Goal: Task Accomplishment & Management: Manage account settings

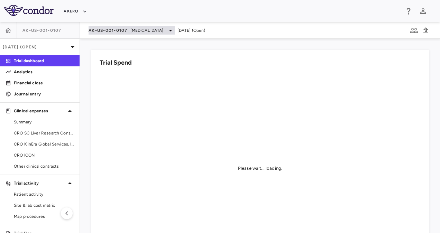
click at [129, 30] on div "AK-US-001-0107 [MEDICAL_DATA]" at bounding box center [131, 30] width 86 height 8
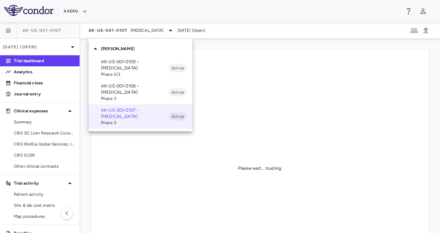
click at [130, 67] on p "AK-US-001-0105 • [MEDICAL_DATA]" at bounding box center [135, 65] width 68 height 12
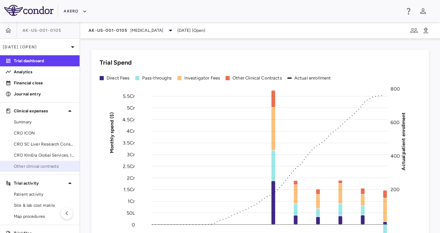
click at [38, 163] on span "Other clinical contracts" at bounding box center [44, 166] width 60 height 6
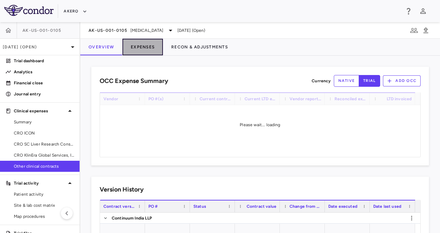
click at [138, 46] on button "Expenses" at bounding box center [142, 47] width 40 height 17
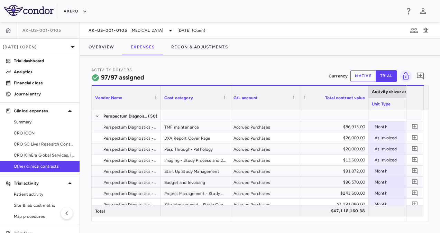
scroll to position [424, 0]
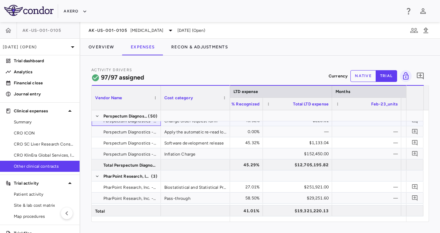
click at [149, 122] on span "Perspectum Diagnostics - 5597" at bounding box center [129, 120] width 53 height 11
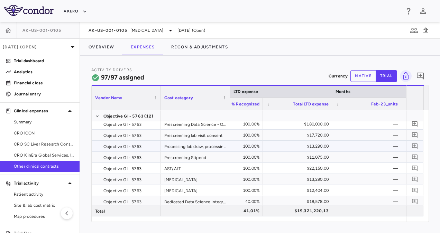
scroll to position [0, 0]
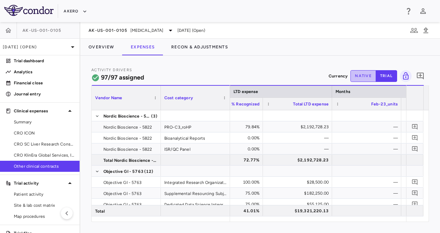
click at [358, 77] on button "native" at bounding box center [363, 76] width 26 height 12
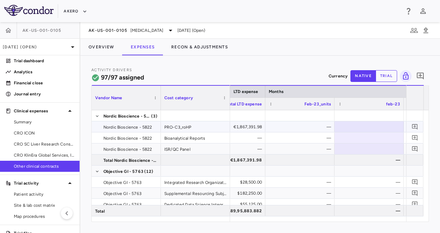
scroll to position [0, 746]
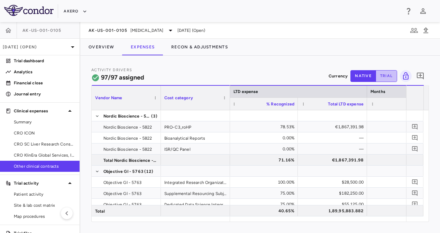
click at [385, 75] on button "trial" at bounding box center [385, 76] width 21 height 12
type button "trial"
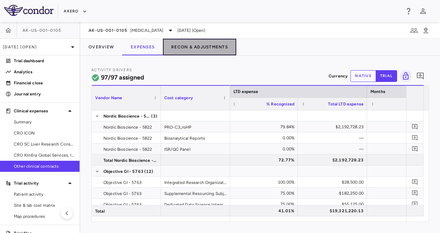
click at [185, 49] on button "Recon & Adjustments" at bounding box center [199, 47] width 73 height 17
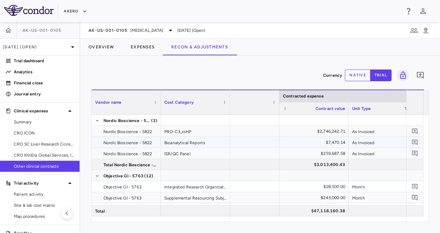
scroll to position [0, 258]
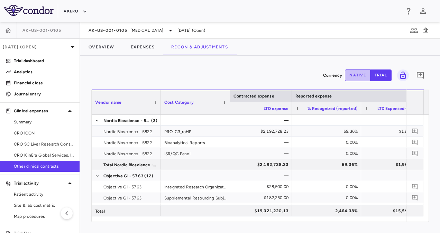
click at [357, 72] on button "native" at bounding box center [358, 75] width 26 height 12
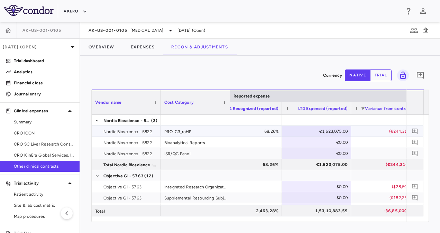
type button "native"
click at [333, 128] on div "€1,623,075.00" at bounding box center [317, 131] width 59 height 11
type input "*"
type input "******"
click at [147, 46] on button "Expenses" at bounding box center [142, 47] width 40 height 17
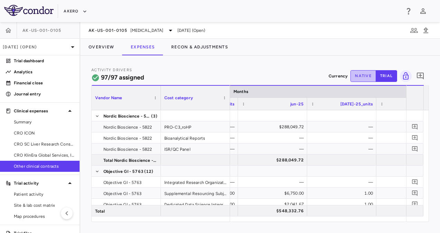
click at [367, 73] on button "native" at bounding box center [363, 76] width 26 height 12
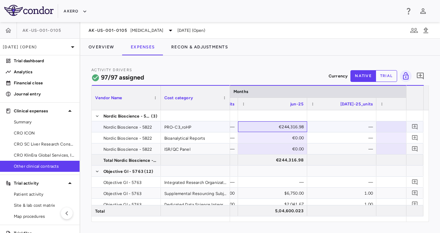
click at [303, 124] on div "€244,316.98" at bounding box center [273, 126] width 59 height 11
type input "*"
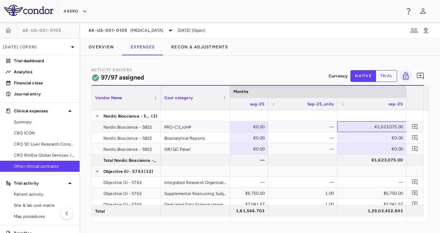
click at [394, 126] on div "€1,623,075.00" at bounding box center [372, 126] width 59 height 11
type input "*"
type input "******"
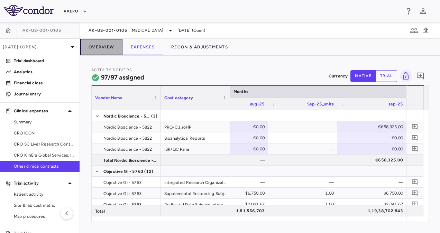
click at [104, 46] on button "Overview" at bounding box center [101, 47] width 42 height 17
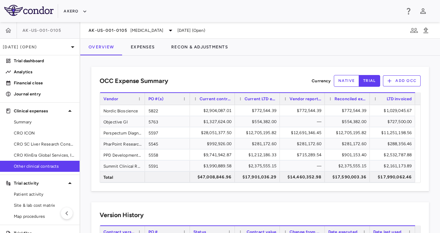
click at [341, 77] on button "native" at bounding box center [346, 81] width 26 height 12
click at [365, 81] on button "trial" at bounding box center [368, 81] width 21 height 12
type button "trial"
click at [225, 109] on div "$2,904,087.01" at bounding box center [213, 110] width 35 height 11
click at [124, 110] on div "Nordic Bioscience" at bounding box center [122, 110] width 45 height 11
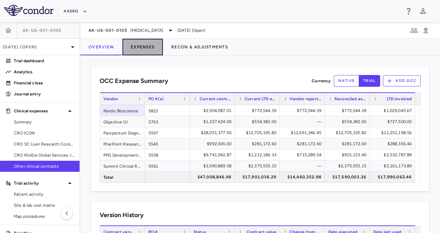
click at [140, 47] on button "Expenses" at bounding box center [142, 47] width 40 height 17
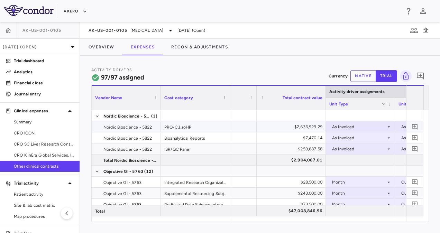
scroll to position [0, 48]
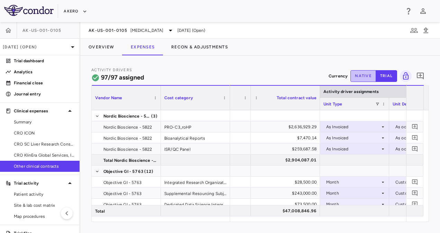
click at [359, 75] on button "native" at bounding box center [363, 76] width 26 height 12
type button "native"
click at [382, 75] on button "trial" at bounding box center [385, 76] width 21 height 12
type button "trial"
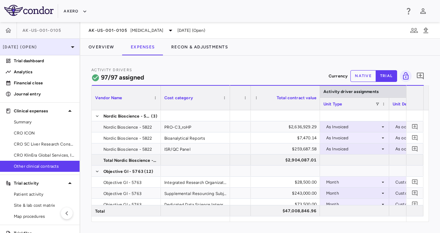
click at [54, 45] on p "[DATE] (Open)" at bounding box center [36, 47] width 66 height 6
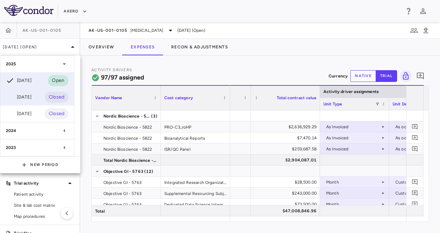
click at [31, 97] on div "[DATE]" at bounding box center [19, 97] width 26 height 8
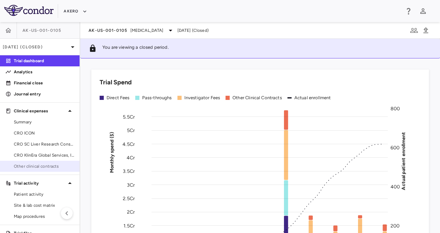
click at [41, 163] on span "Other clinical contracts" at bounding box center [44, 166] width 60 height 6
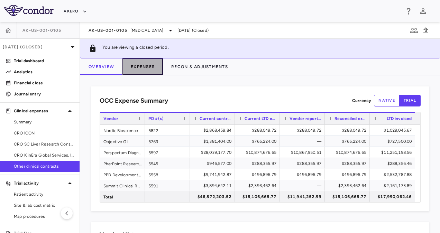
click at [140, 68] on button "Expenses" at bounding box center [142, 66] width 40 height 17
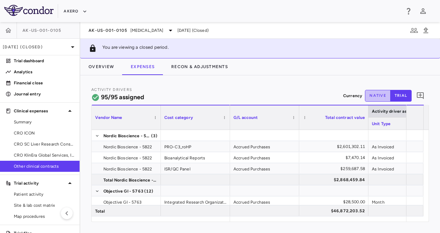
click at [378, 91] on button "native" at bounding box center [378, 96] width 26 height 12
type button "native"
click at [395, 94] on button "trial" at bounding box center [400, 96] width 21 height 12
type button "trial"
click at [372, 97] on button "native" at bounding box center [378, 96] width 26 height 12
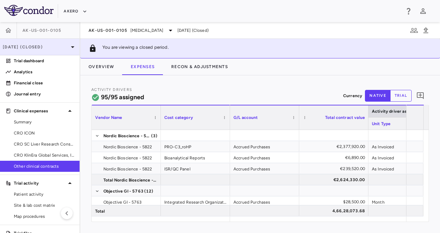
click at [68, 43] on icon at bounding box center [72, 47] width 8 height 8
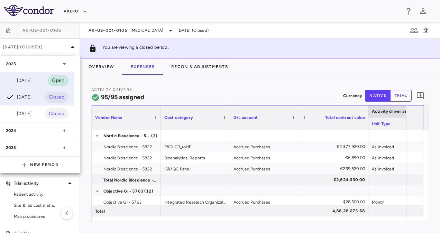
click at [29, 77] on div "[DATE]" at bounding box center [19, 80] width 26 height 8
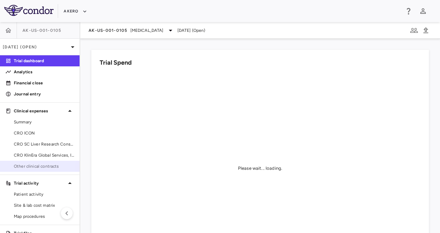
click at [37, 162] on link "Other clinical contracts" at bounding box center [39, 166] width 79 height 10
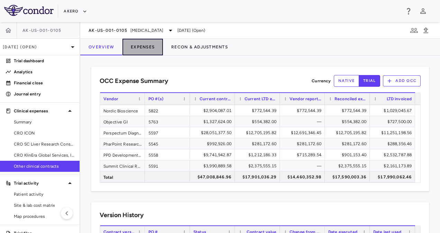
click at [142, 51] on button "Expenses" at bounding box center [142, 47] width 40 height 17
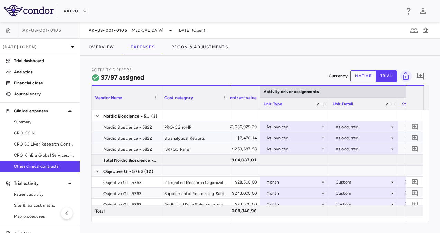
scroll to position [0, 137]
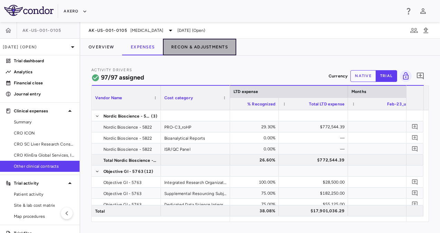
click at [183, 50] on button "Recon & Adjustments" at bounding box center [199, 47] width 73 height 17
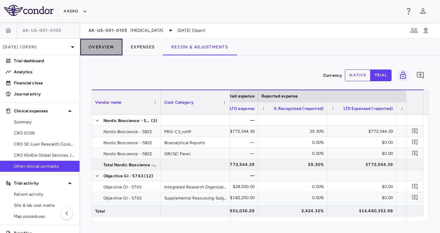
click at [103, 42] on button "Overview" at bounding box center [101, 47] width 42 height 17
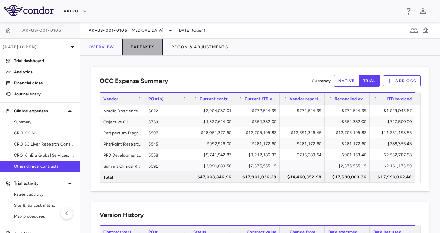
click at [141, 48] on button "Expenses" at bounding box center [142, 47] width 40 height 17
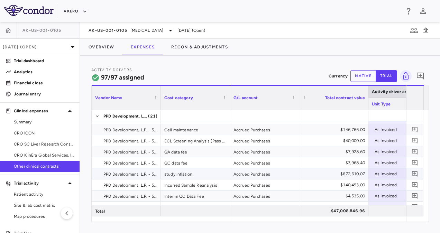
scroll to position [945, 0]
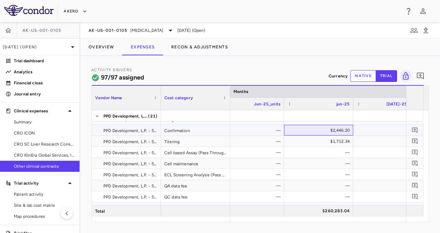
click at [336, 129] on div "$2,446.20" at bounding box center [319, 130] width 59 height 11
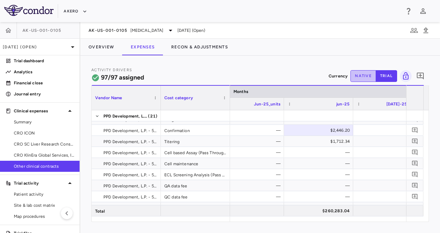
click at [366, 73] on button "native" at bounding box center [363, 76] width 26 height 12
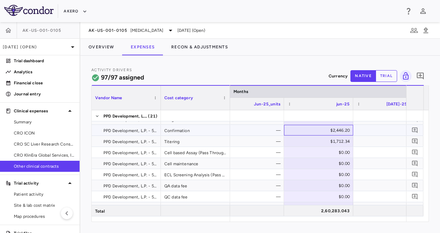
click at [340, 127] on div "$2,446.20" at bounding box center [319, 130] width 59 height 11
type input "*"
click at [346, 142] on div "$1,712.34" at bounding box center [319, 141] width 59 height 11
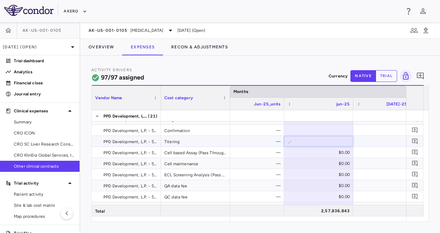
type input "*"
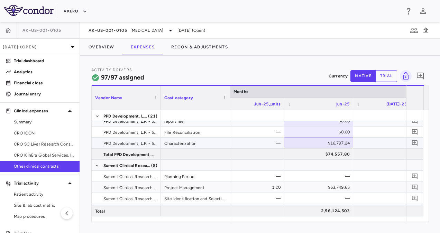
click at [345, 144] on div "$16,797.24" at bounding box center [319, 143] width 59 height 11
type input "*"
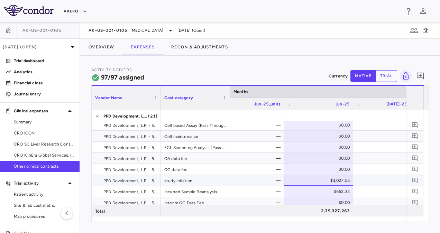
click at [342, 180] on div "$3,027.55" at bounding box center [319, 180] width 59 height 11
type input "*"
click at [338, 191] on div "$652.32" at bounding box center [319, 191] width 59 height 11
type input "*****"
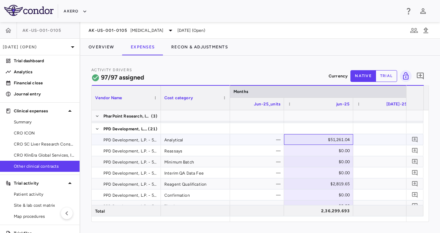
click at [341, 140] on div "$51,261.04" at bounding box center [319, 139] width 59 height 11
type input "*"
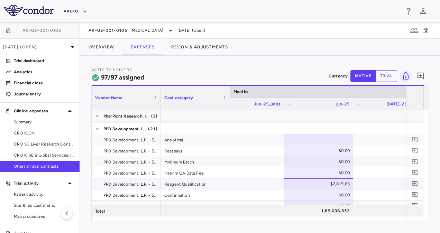
click at [340, 186] on div "$2,819.65" at bounding box center [319, 183] width 59 height 11
type input "******"
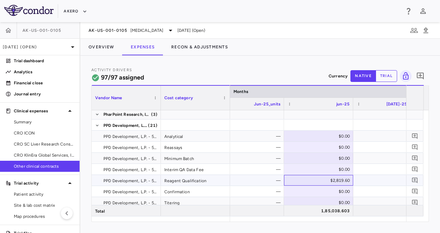
click at [337, 182] on div "$2,819.60" at bounding box center [319, 180] width 59 height 11
type input "*"
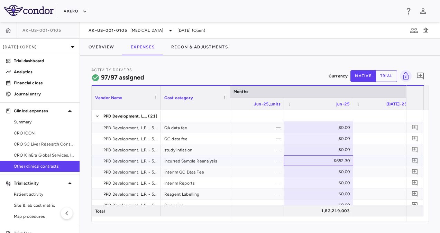
click at [337, 156] on div "$652.30" at bounding box center [319, 160] width 59 height 11
type input "*"
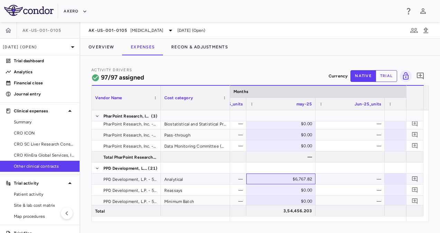
click at [301, 177] on div "$6,767.82" at bounding box center [281, 178] width 59 height 11
type input "*"
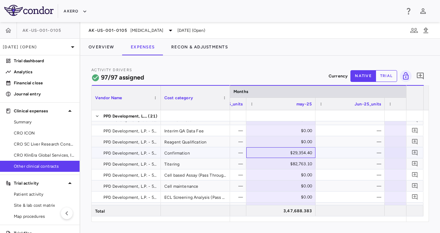
click at [299, 151] on div "$29,354.40" at bounding box center [281, 152] width 59 height 11
type input "*"
click at [297, 163] on div "$82,763.10" at bounding box center [281, 163] width 59 height 11
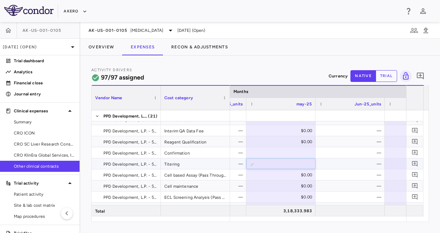
type input "*****"
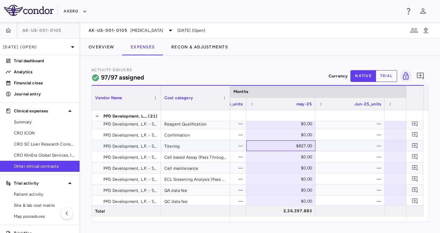
click at [302, 147] on div "$827.00" at bounding box center [281, 145] width 59 height 11
type input "*"
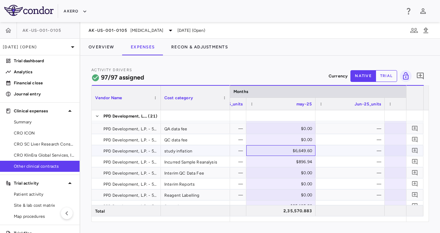
click at [305, 148] on div "$6,649.60" at bounding box center [281, 150] width 59 height 11
type input "*"
click at [303, 159] on div "$896.94" at bounding box center [281, 161] width 59 height 11
type input "*"
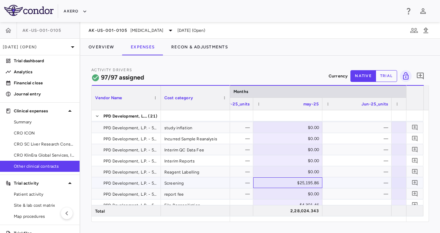
click at [305, 184] on div "$25,195.86" at bounding box center [288, 182] width 59 height 11
type input "*"
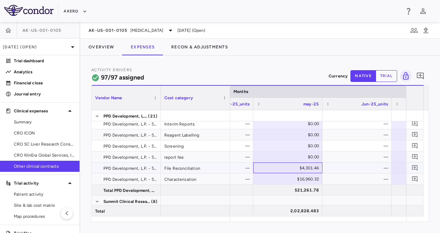
click at [305, 169] on div "$4,301.46" at bounding box center [288, 167] width 59 height 11
type input "*"
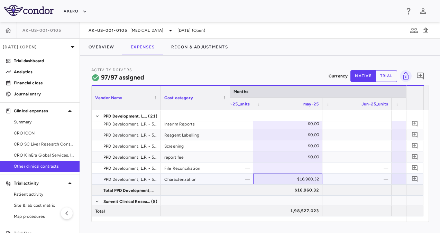
click at [303, 182] on div "$16,960.32" at bounding box center [288, 178] width 59 height 11
type input "*"
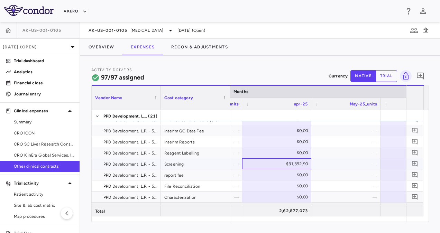
click at [288, 159] on div "$31,392.90" at bounding box center [277, 163] width 59 height 11
type input "*"
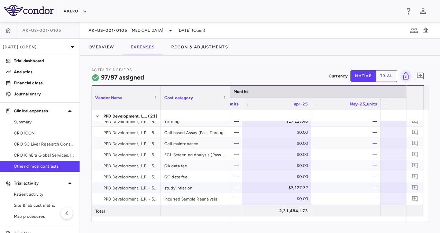
click at [295, 185] on div "$3,127.32" at bounding box center [277, 187] width 59 height 11
type input "*"
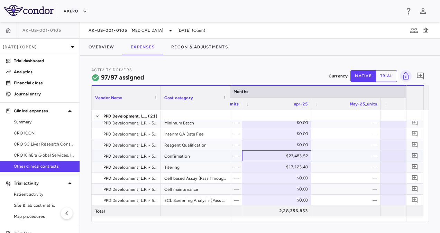
click at [294, 153] on div "$23,483.52" at bounding box center [277, 155] width 59 height 11
type input "*"
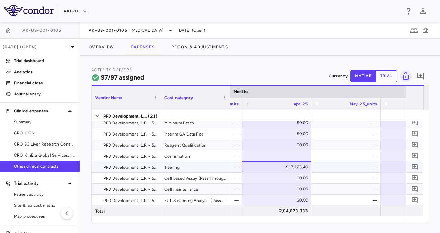
click at [293, 167] on div "$17,123.40" at bounding box center [277, 166] width 59 height 11
type input "*****"
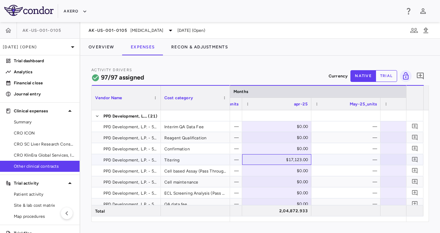
click at [288, 159] on div "$17,123.00" at bounding box center [277, 159] width 59 height 11
type input "*"
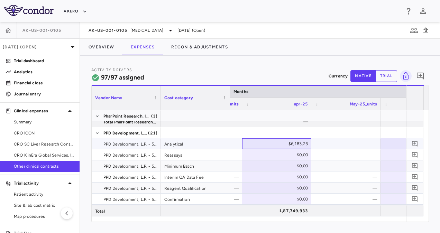
click at [287, 146] on div "$6,183.23" at bounding box center [277, 143] width 59 height 11
type input "*"
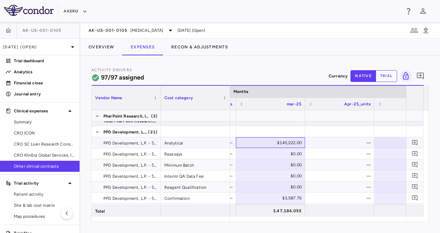
click at [286, 142] on div "$145,222.00" at bounding box center [271, 142] width 59 height 11
type input "*"
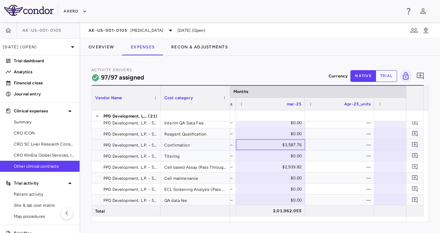
click at [285, 145] on div "$3,587.76" at bounding box center [271, 144] width 59 height 11
type input "*"
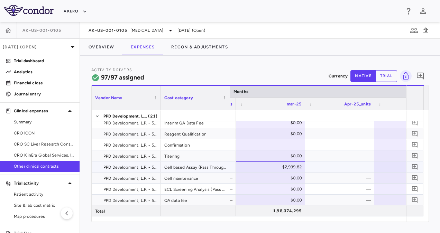
click at [286, 167] on div "$2,939.82" at bounding box center [271, 166] width 59 height 11
type input "*"
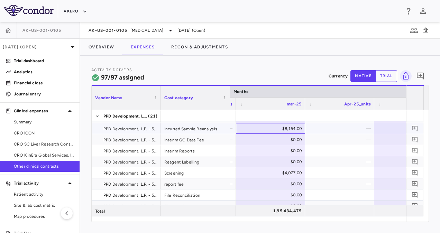
click at [290, 127] on div "$8,154.00" at bounding box center [271, 128] width 59 height 11
type input "*"
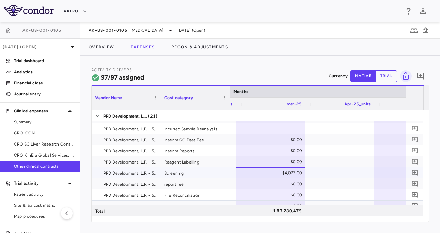
click at [290, 171] on div "$4,077.00" at bounding box center [271, 172] width 59 height 11
type input "*"
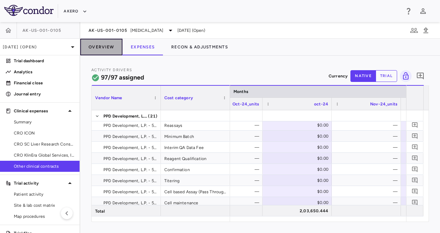
click at [102, 48] on button "Overview" at bounding box center [101, 47] width 42 height 17
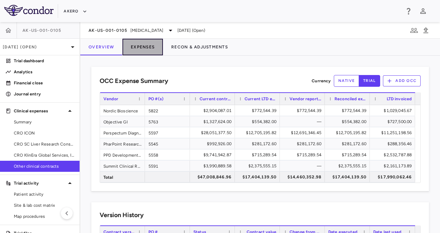
click at [150, 46] on button "Expenses" at bounding box center [142, 47] width 40 height 17
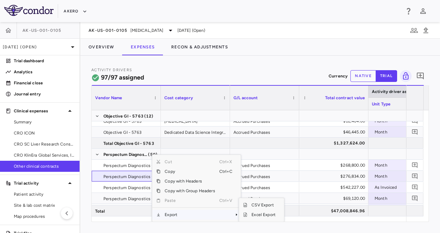
click at [174, 217] on span "Export" at bounding box center [189, 215] width 58 height 10
click at [258, 216] on span "Excel Export" at bounding box center [263, 215] width 32 height 10
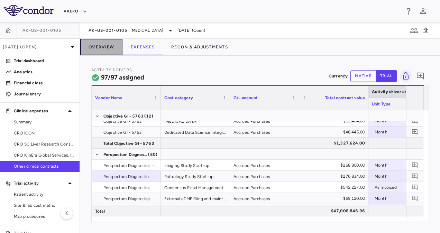
click at [103, 43] on button "Overview" at bounding box center [101, 47] width 42 height 17
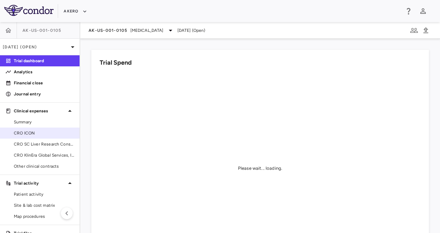
click at [45, 135] on span "CRO ICON" at bounding box center [44, 133] width 60 height 6
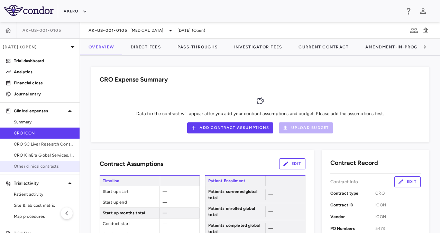
click at [41, 170] on link "Other clinical contracts" at bounding box center [39, 166] width 79 height 10
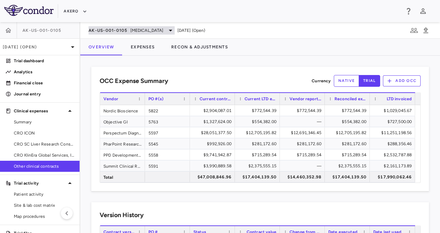
click at [163, 28] on span "[MEDICAL_DATA]" at bounding box center [146, 30] width 33 height 6
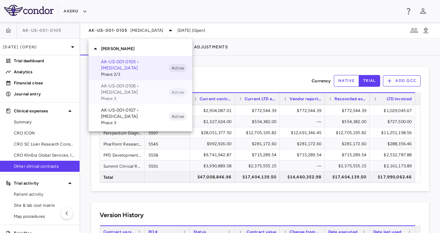
click at [139, 85] on p "AK-US-001-0106 • [MEDICAL_DATA]" at bounding box center [135, 89] width 68 height 12
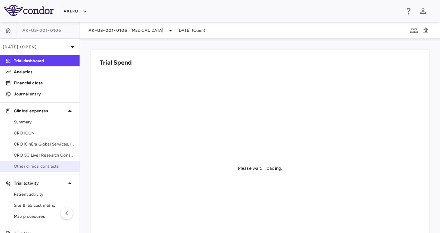
click at [43, 163] on span "Other clinical contracts" at bounding box center [44, 166] width 60 height 6
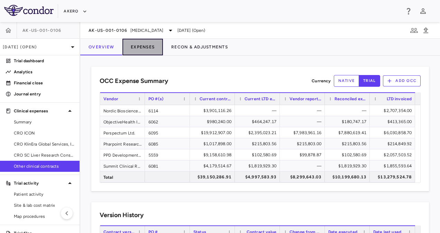
click at [143, 51] on button "Expenses" at bounding box center [142, 47] width 40 height 17
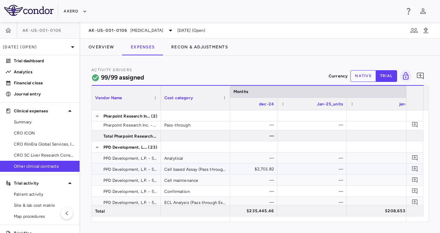
click at [259, 169] on div "$2,701.82" at bounding box center [243, 168] width 59 height 11
click at [363, 73] on button "native" at bounding box center [363, 76] width 26 height 12
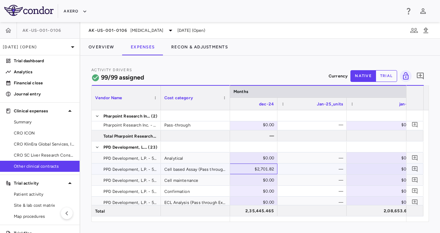
click at [267, 169] on div "$2,701.82" at bounding box center [243, 168] width 59 height 11
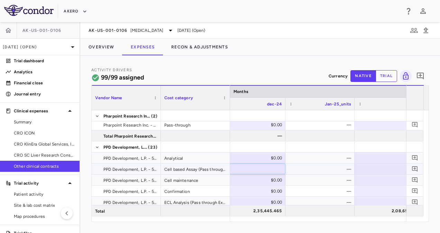
type input "*"
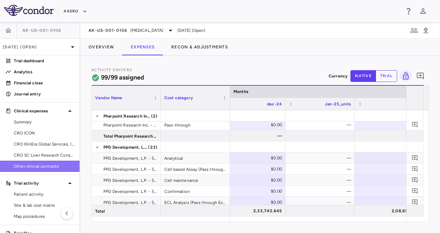
click at [46, 168] on span "Other clinical contracts" at bounding box center [44, 166] width 60 height 6
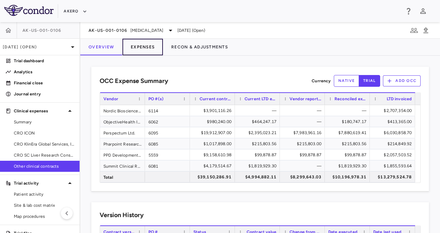
click at [156, 43] on button "Expenses" at bounding box center [142, 47] width 40 height 17
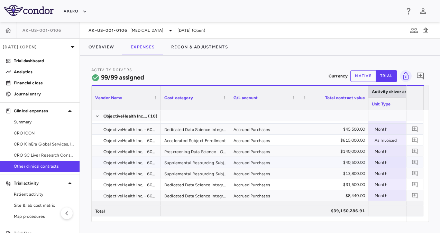
scroll to position [18, 0]
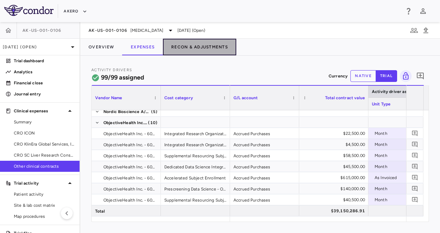
click at [185, 53] on button "Recon & Adjustments" at bounding box center [199, 47] width 73 height 17
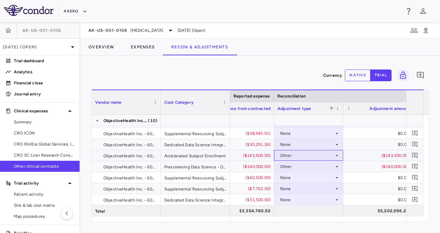
click at [292, 154] on div "Other" at bounding box center [307, 155] width 54 height 11
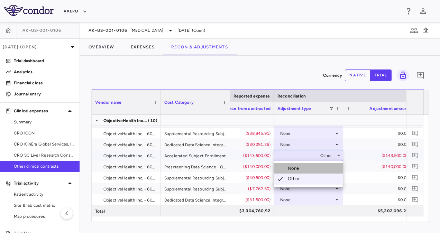
click at [295, 167] on div "None" at bounding box center [295, 168] width 14 height 6
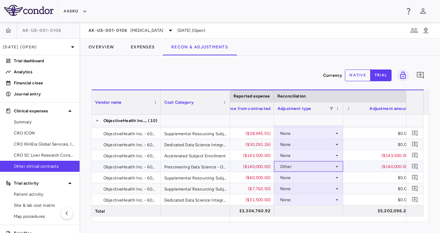
click at [300, 164] on div "Other" at bounding box center [307, 166] width 54 height 11
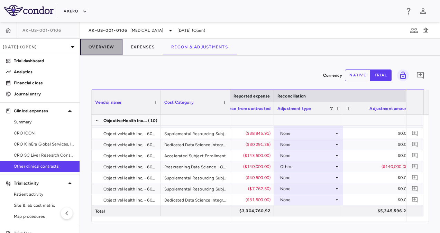
click at [97, 46] on button "Overview" at bounding box center [101, 47] width 42 height 17
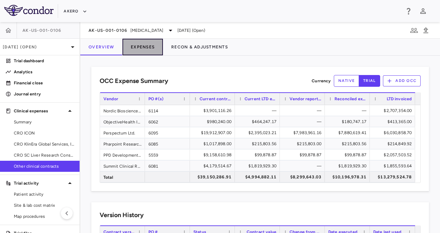
click at [132, 46] on button "Expenses" at bounding box center [142, 47] width 40 height 17
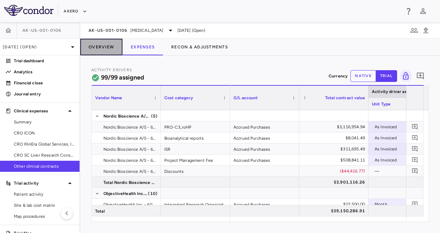
click at [102, 50] on button "Overview" at bounding box center [101, 47] width 42 height 17
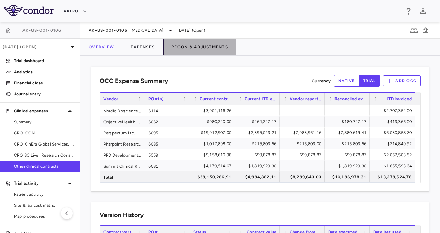
click at [195, 44] on button "Recon & Adjustments" at bounding box center [199, 47] width 73 height 17
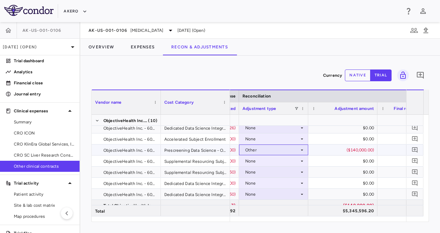
click at [273, 146] on div "Other" at bounding box center [272, 149] width 54 height 11
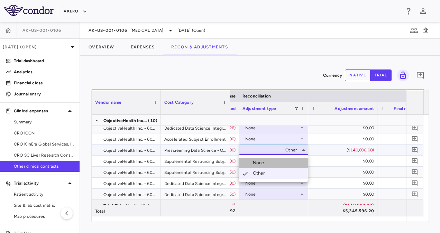
click at [265, 165] on div "None" at bounding box center [260, 163] width 14 height 6
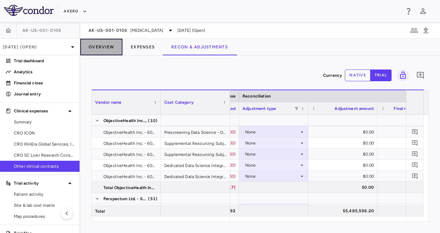
click at [101, 45] on button "Overview" at bounding box center [101, 47] width 42 height 17
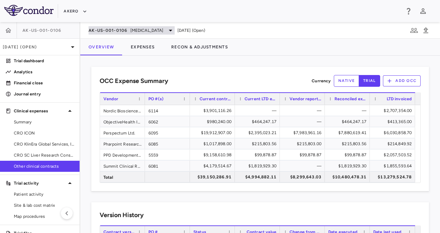
click at [137, 29] on span "[MEDICAL_DATA]" at bounding box center [146, 30] width 33 height 6
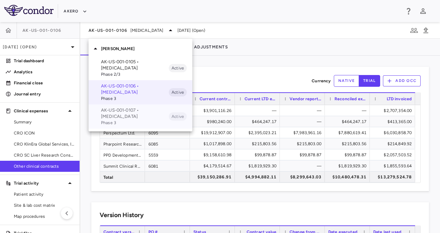
click at [126, 117] on p "AK-US-001-0107 • Nonalcoholic Steatohepatitis" at bounding box center [135, 113] width 68 height 12
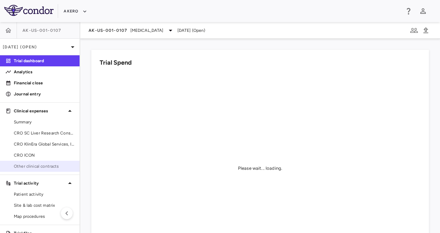
click at [41, 165] on span "Other clinical contracts" at bounding box center [44, 166] width 60 height 6
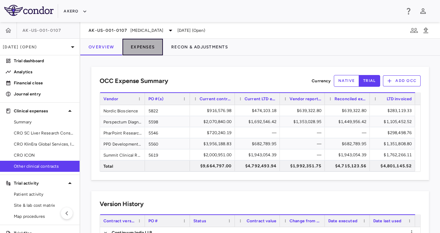
click at [138, 50] on button "Expenses" at bounding box center [142, 47] width 40 height 17
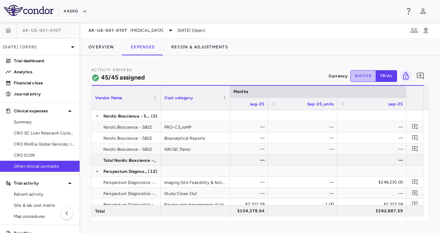
click at [363, 77] on button "native" at bounding box center [363, 76] width 26 height 12
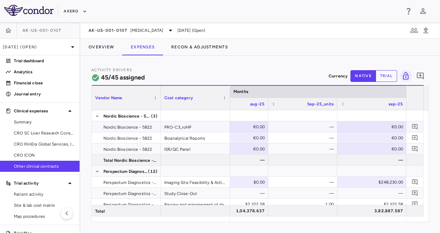
type button "native"
click at [388, 125] on div "€0.00" at bounding box center [372, 126] width 59 height 11
type input "******"
click at [97, 49] on button "Overview" at bounding box center [101, 47] width 42 height 17
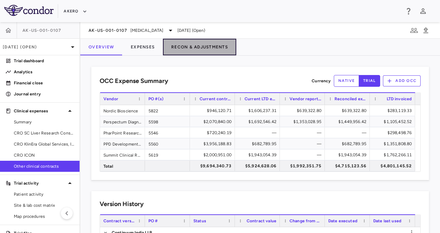
click at [189, 44] on button "Recon & Adjustments" at bounding box center [199, 47] width 73 height 17
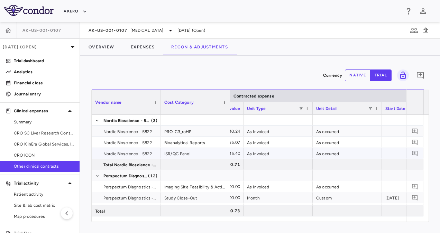
scroll to position [0, 330]
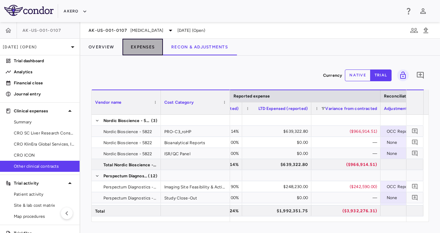
click at [151, 51] on button "Expenses" at bounding box center [142, 47] width 40 height 17
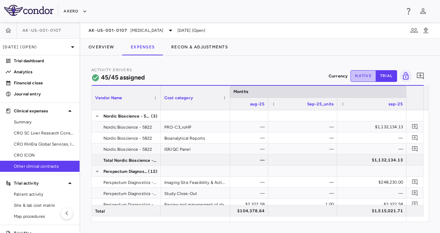
click at [362, 73] on button "native" at bounding box center [363, 76] width 26 height 12
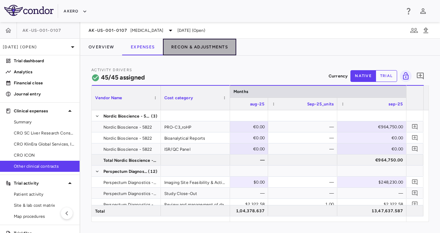
click at [185, 48] on button "Recon & Adjustments" at bounding box center [199, 47] width 73 height 17
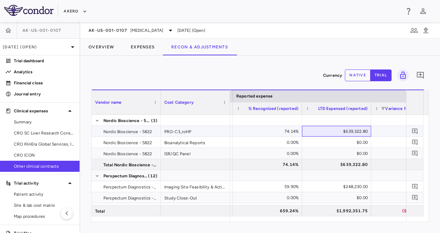
click at [344, 129] on div "$639,322.80" at bounding box center [337, 131] width 59 height 11
click at [366, 73] on button "native" at bounding box center [358, 75] width 26 height 12
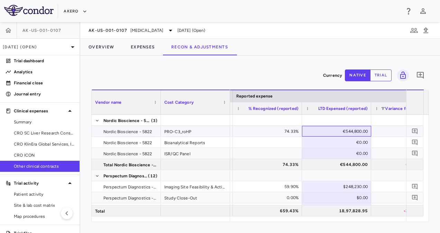
click at [359, 131] on div "€544,800.00" at bounding box center [337, 131] width 59 height 11
type input "*"
type input "******"
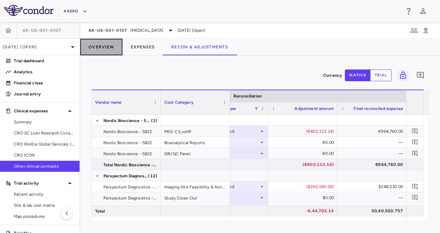
click at [103, 41] on button "Overview" at bounding box center [101, 47] width 42 height 17
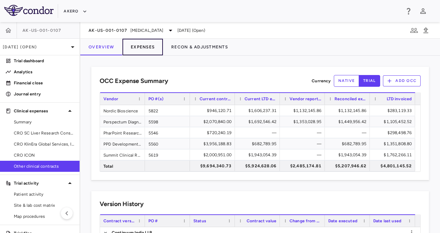
click at [144, 46] on button "Expenses" at bounding box center [142, 47] width 40 height 17
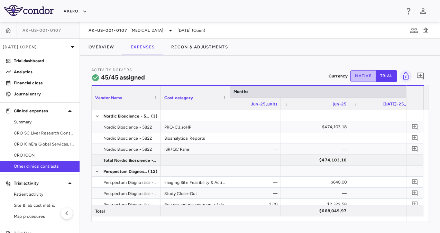
click at [362, 75] on button "native" at bounding box center [363, 76] width 26 height 12
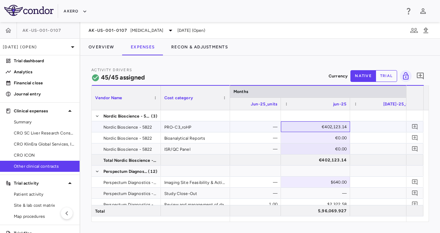
click at [333, 131] on div "€402,123.14" at bounding box center [316, 126] width 59 height 11
type input "*"
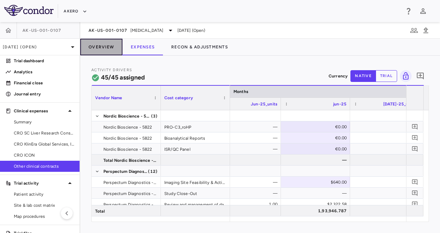
click at [97, 48] on button "Overview" at bounding box center [101, 47] width 42 height 17
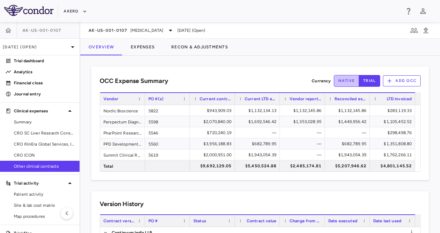
click at [339, 80] on button "native" at bounding box center [346, 81] width 26 height 12
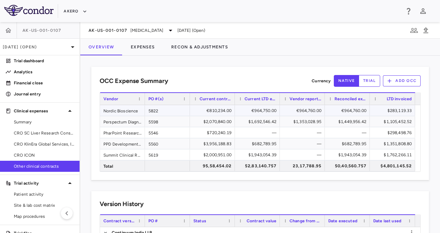
type button "native"
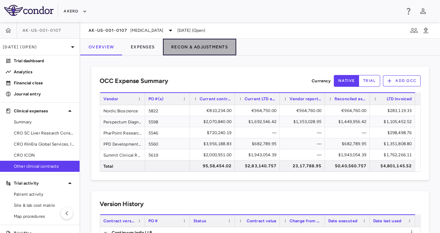
click at [194, 46] on button "Recon & Adjustments" at bounding box center [199, 47] width 73 height 17
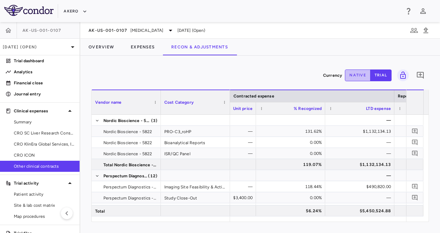
click at [356, 73] on button "native" at bounding box center [358, 75] width 26 height 12
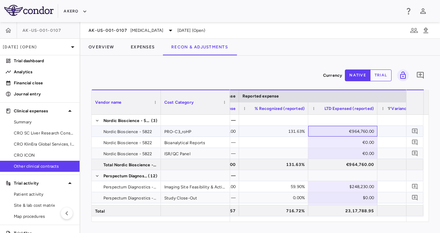
click at [363, 129] on div "€964,760.00" at bounding box center [343, 131] width 59 height 11
type input "******"
click at [361, 131] on input "******" at bounding box center [348, 131] width 58 height 11
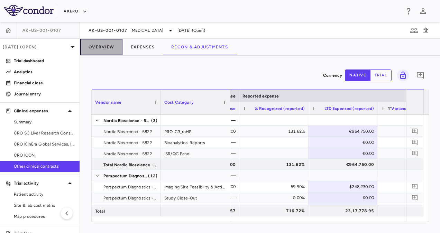
click at [105, 43] on button "Overview" at bounding box center [101, 47] width 42 height 17
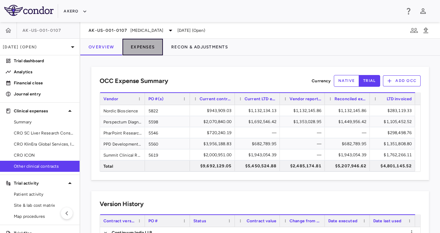
click at [139, 48] on button "Expenses" at bounding box center [142, 47] width 40 height 17
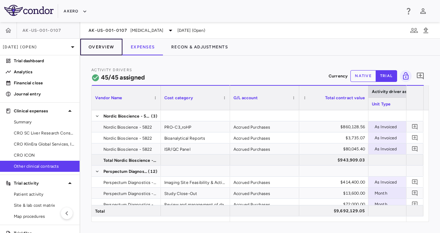
click at [108, 49] on button "Overview" at bounding box center [101, 47] width 42 height 17
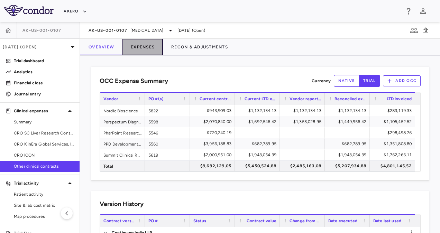
click at [147, 44] on button "Expenses" at bounding box center [142, 47] width 40 height 17
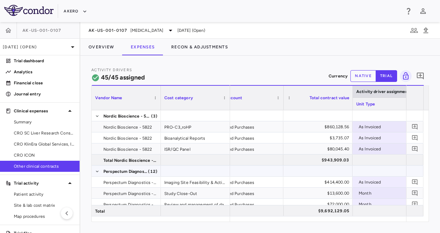
scroll to position [0, 16]
click at [60, 49] on p "[DATE] (Open)" at bounding box center [36, 47] width 66 height 6
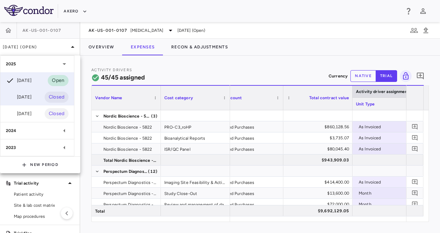
click at [31, 95] on div "[DATE]" at bounding box center [19, 97] width 26 height 8
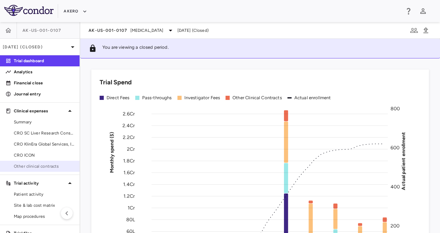
click at [40, 165] on span "Other clinical contracts" at bounding box center [44, 166] width 60 height 6
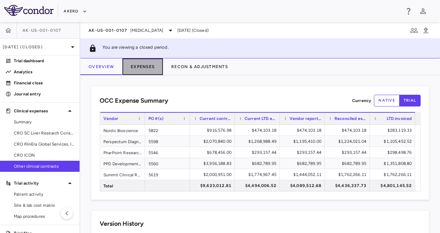
click at [143, 65] on button "Expenses" at bounding box center [142, 66] width 40 height 17
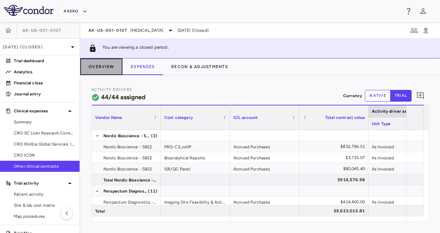
click at [98, 68] on button "Overview" at bounding box center [101, 66] width 42 height 17
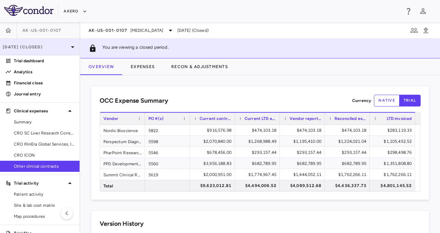
click at [42, 51] on div "[DATE] (Closed)" at bounding box center [39, 47] width 79 height 17
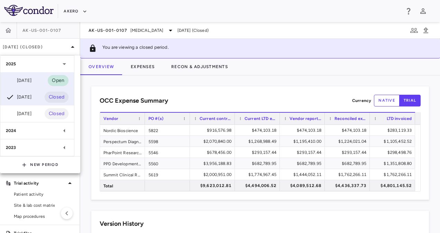
click at [25, 80] on div "[DATE]" at bounding box center [19, 80] width 26 height 8
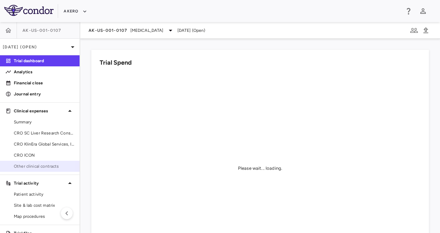
click at [36, 166] on span "Other clinical contracts" at bounding box center [44, 166] width 60 height 6
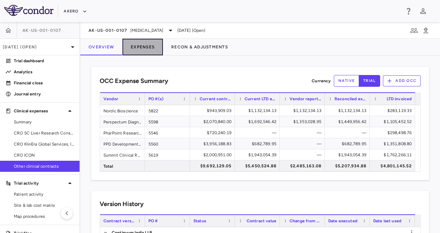
click at [144, 48] on button "Expenses" at bounding box center [142, 47] width 40 height 17
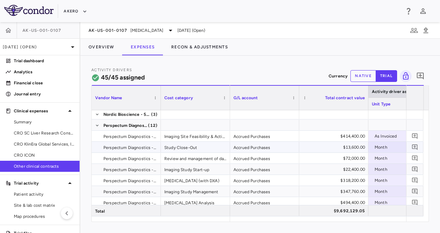
scroll to position [0, 92]
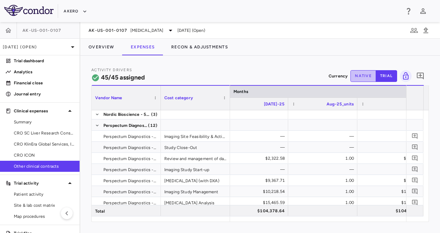
click at [359, 77] on button "native" at bounding box center [363, 76] width 26 height 12
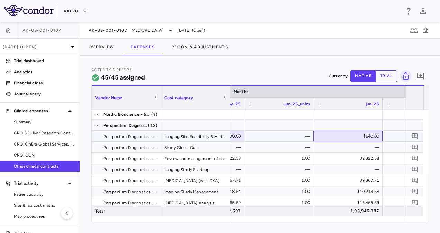
click at [351, 136] on div "$640.00" at bounding box center [348, 136] width 59 height 11
type input "*"
click at [357, 136] on div "$241,950.00" at bounding box center [350, 136] width 59 height 11
type input "*"
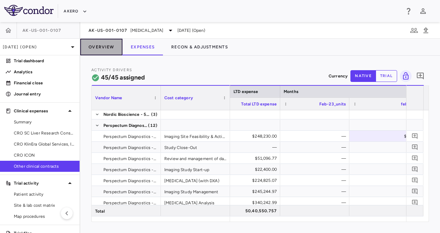
click at [96, 43] on button "Overview" at bounding box center [101, 47] width 42 height 17
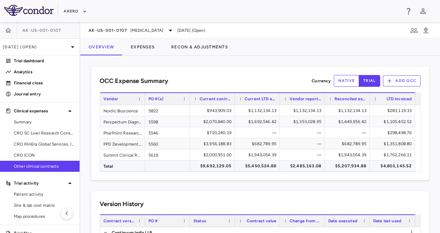
click at [207, 162] on div "$9,692,129.05" at bounding box center [213, 165] width 35 height 11
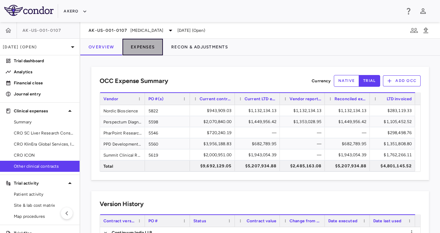
click at [151, 44] on button "Expenses" at bounding box center [142, 47] width 40 height 17
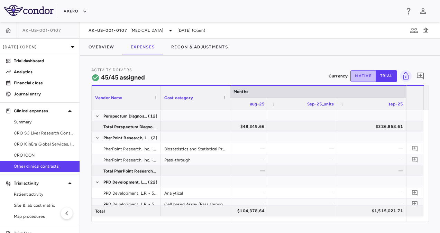
click at [357, 78] on button "native" at bounding box center [363, 76] width 26 height 12
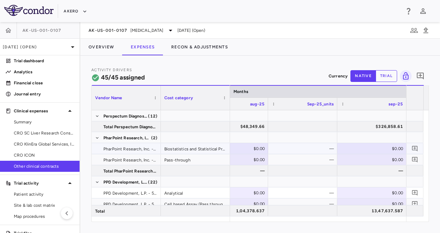
type button "native"
click at [370, 143] on div "$0.00" at bounding box center [372, 148] width 59 height 11
type input "******"
click at [382, 158] on div "$0.00" at bounding box center [372, 159] width 59 height 11
type input "*****"
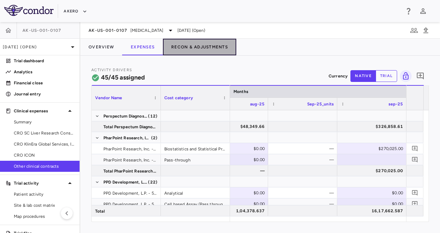
click at [188, 48] on button "Recon & Adjustments" at bounding box center [199, 47] width 73 height 17
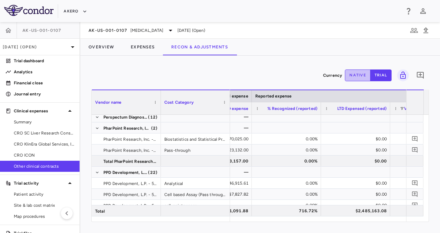
click at [357, 73] on button "native" at bounding box center [358, 75] width 26 height 12
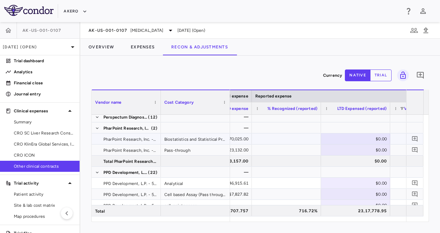
type button "native"
click at [357, 137] on div "$0.00" at bounding box center [356, 138] width 59 height 11
type input "******"
click at [364, 148] on div "$0.00" at bounding box center [356, 149] width 59 height 11
type input "*****"
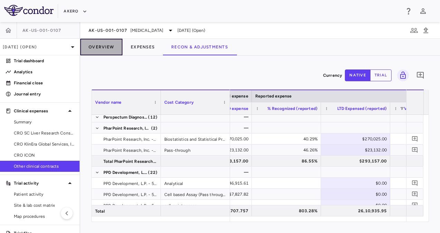
click at [94, 49] on button "Overview" at bounding box center [101, 47] width 42 height 17
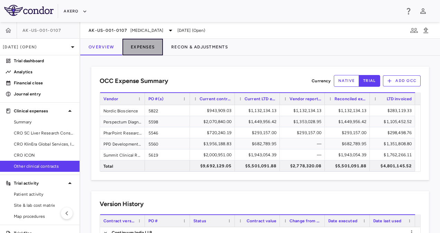
click at [147, 47] on button "Expenses" at bounding box center [142, 47] width 40 height 17
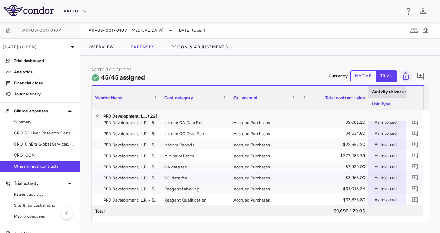
scroll to position [332, 0]
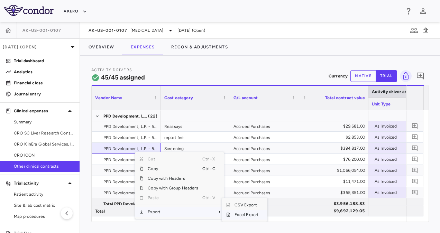
click at [244, 216] on span "Excel Export" at bounding box center [246, 215] width 32 height 10
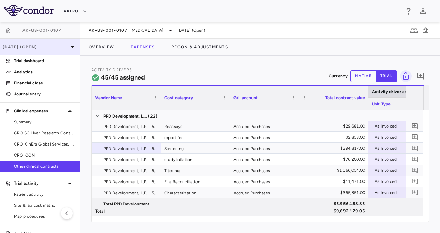
click at [57, 49] on p "[DATE] (Open)" at bounding box center [36, 47] width 66 height 6
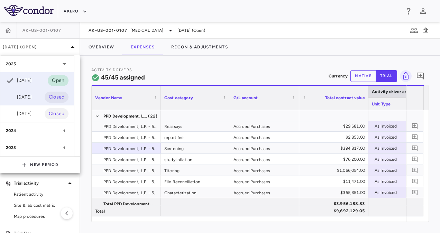
click at [27, 96] on div "[DATE]" at bounding box center [19, 97] width 26 height 8
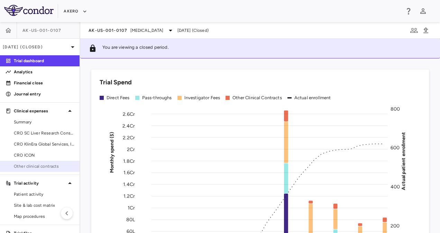
click at [36, 162] on link "Other clinical contracts" at bounding box center [39, 166] width 79 height 10
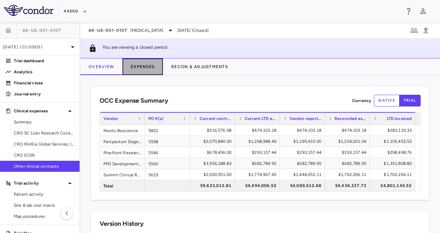
click at [139, 70] on button "Expenses" at bounding box center [142, 66] width 40 height 17
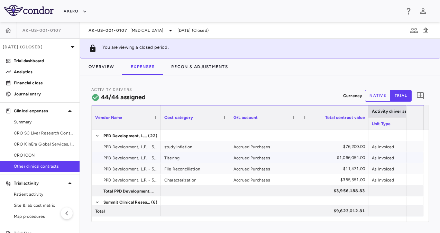
scroll to position [443, 0]
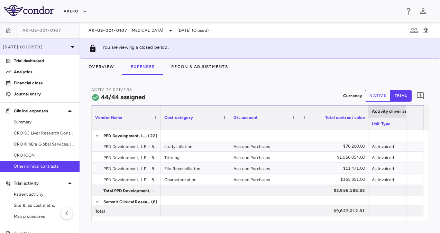
click at [43, 45] on p "[DATE] (Closed)" at bounding box center [36, 47] width 66 height 6
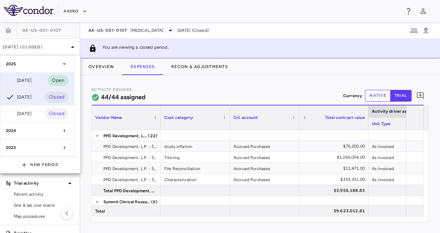
click at [30, 78] on div "[DATE]" at bounding box center [19, 80] width 26 height 8
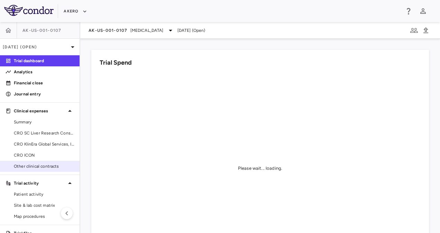
click at [41, 163] on span "Other clinical contracts" at bounding box center [44, 166] width 60 height 6
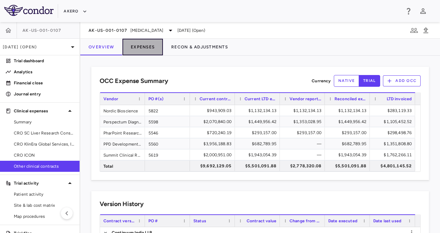
click at [143, 49] on button "Expenses" at bounding box center [142, 47] width 40 height 17
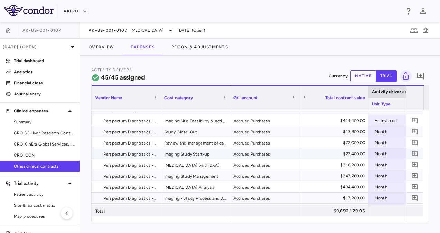
scroll to position [74, 0]
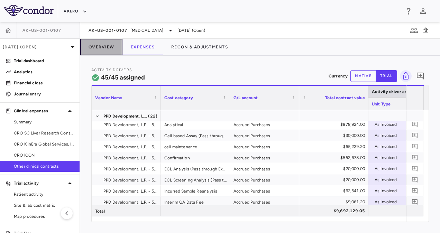
click at [104, 47] on button "Overview" at bounding box center [101, 47] width 42 height 17
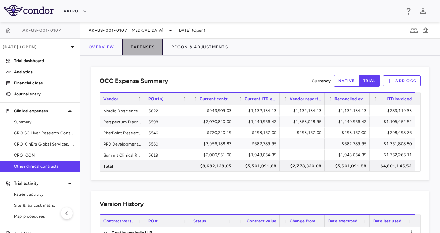
click at [142, 46] on button "Expenses" at bounding box center [142, 47] width 40 height 17
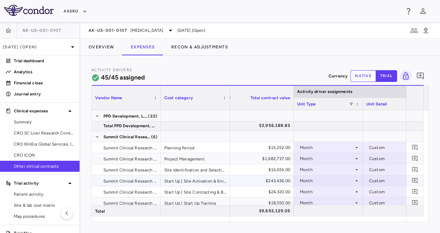
scroll to position [0, 97]
